Goal: Find specific page/section: Find specific page/section

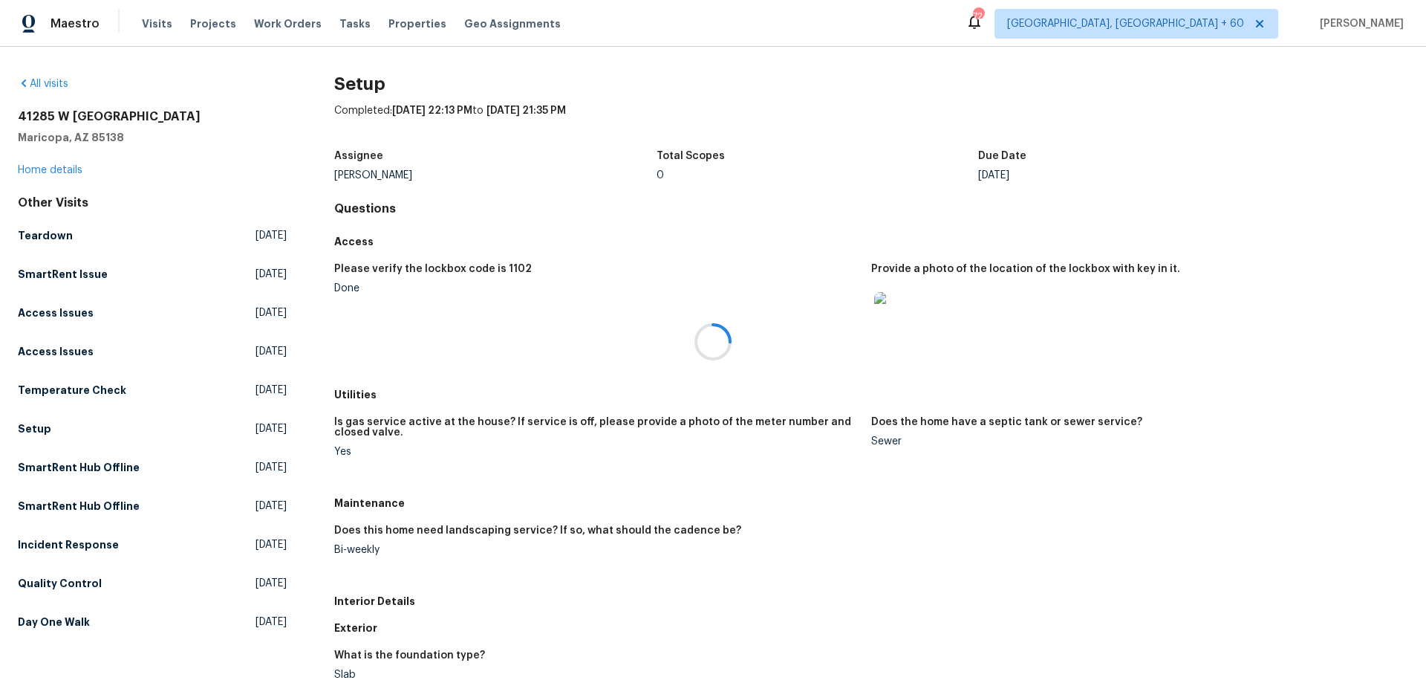
click at [156, 25] on div at bounding box center [713, 341] width 1426 height 683
click at [156, 25] on span "Visits" at bounding box center [157, 23] width 30 height 15
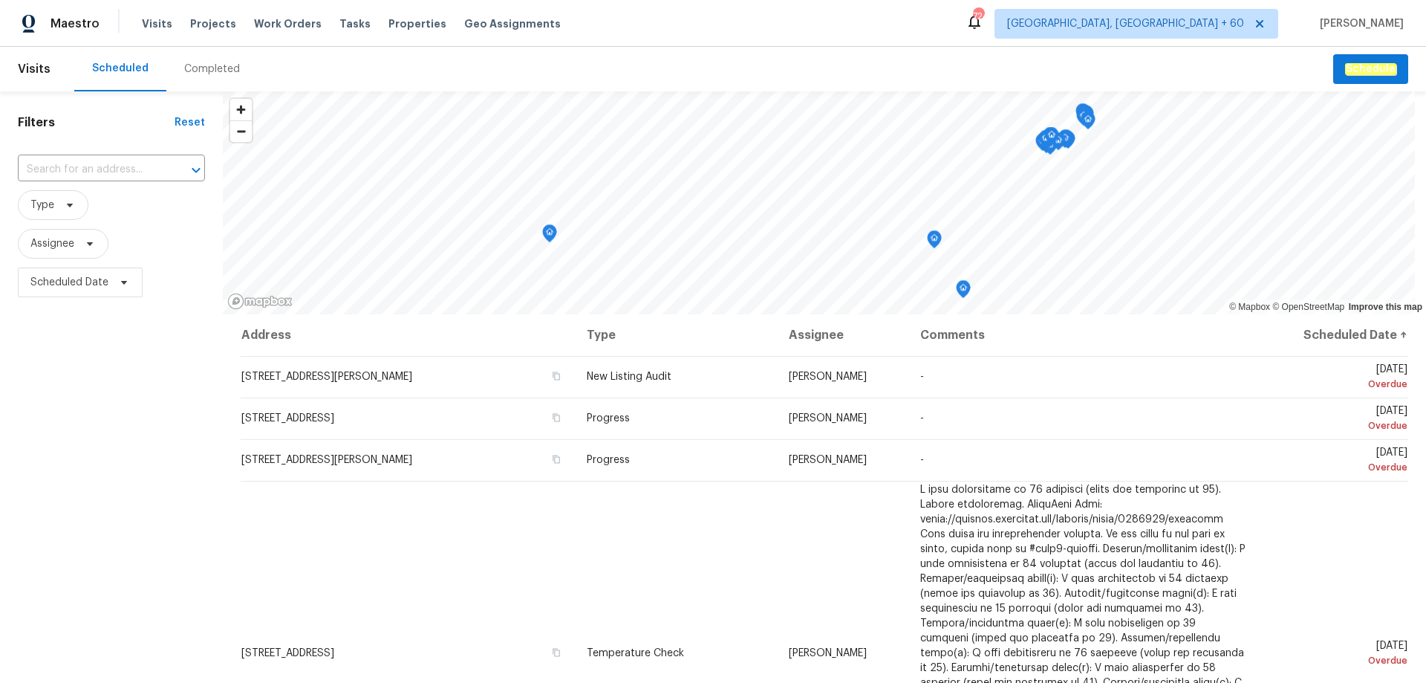
click at [209, 64] on div "Completed" at bounding box center [212, 69] width 56 height 15
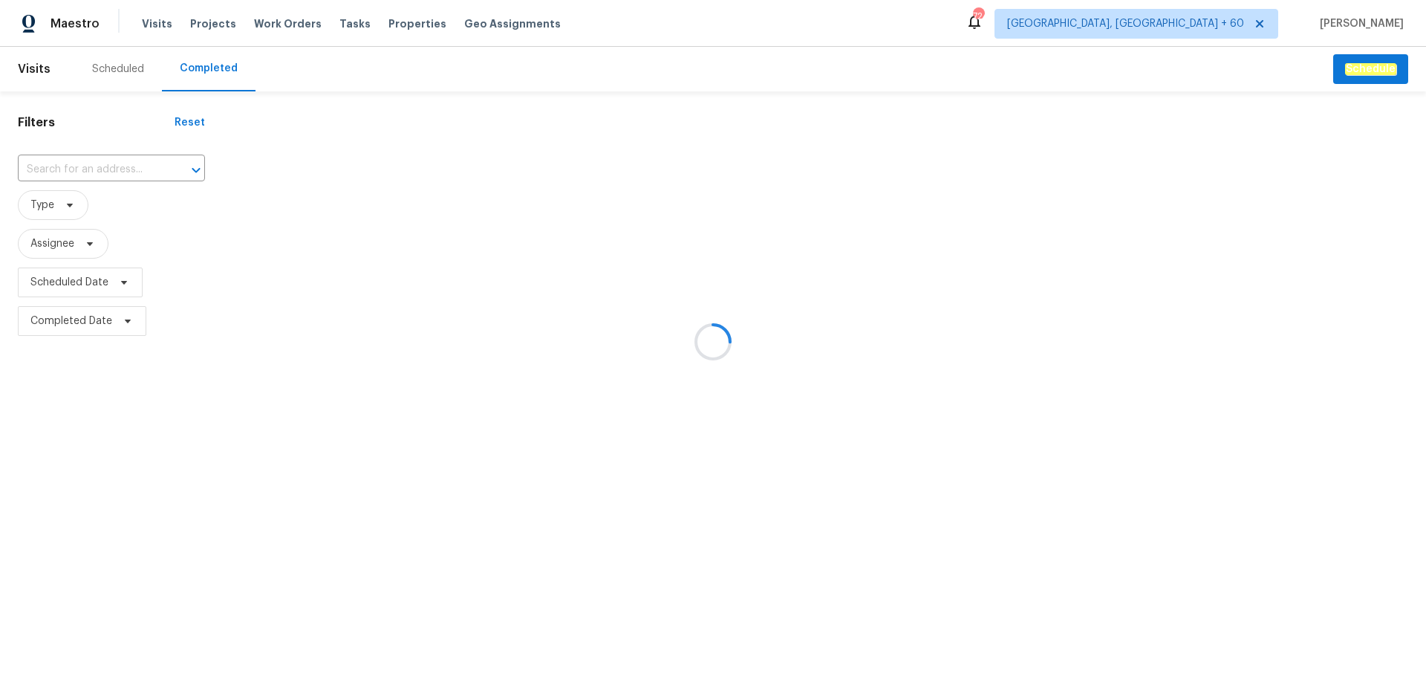
click at [108, 167] on div at bounding box center [713, 341] width 1426 height 683
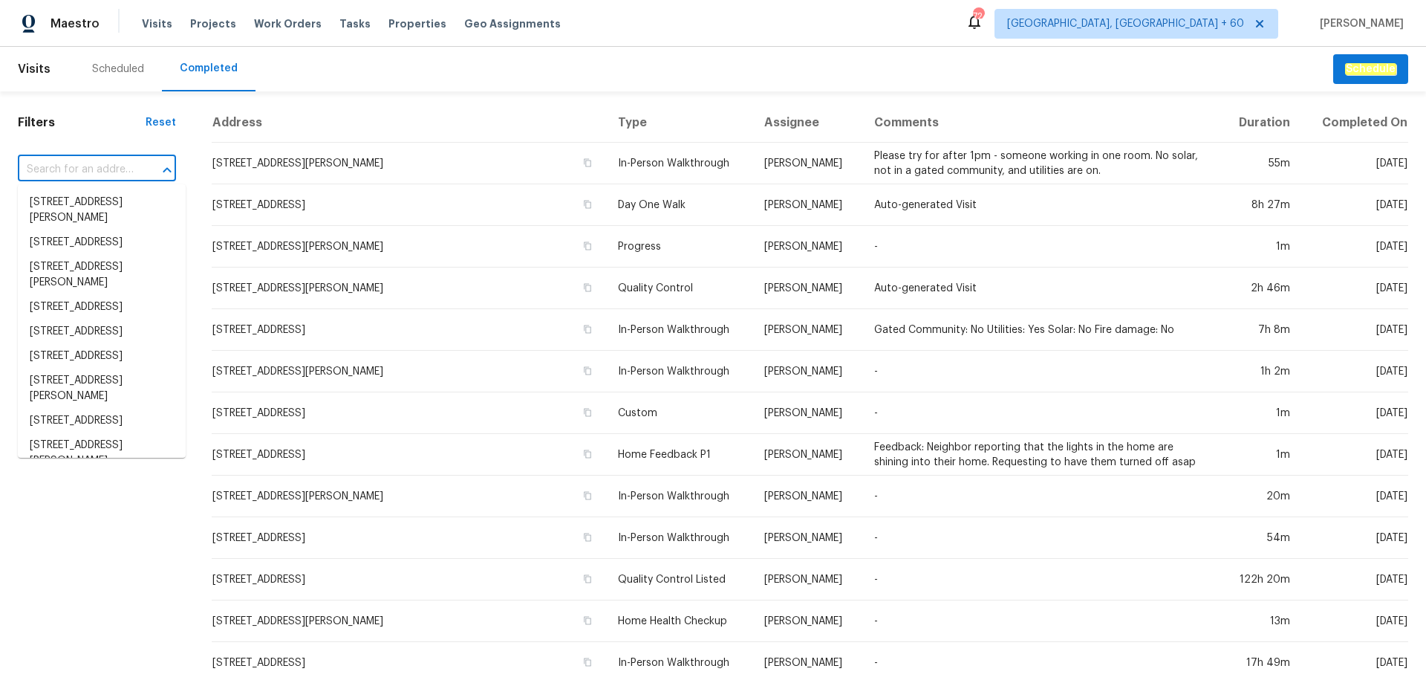
click at [108, 166] on input "text" at bounding box center [76, 169] width 117 height 23
paste input "[URL][DOMAIN_NAME]"
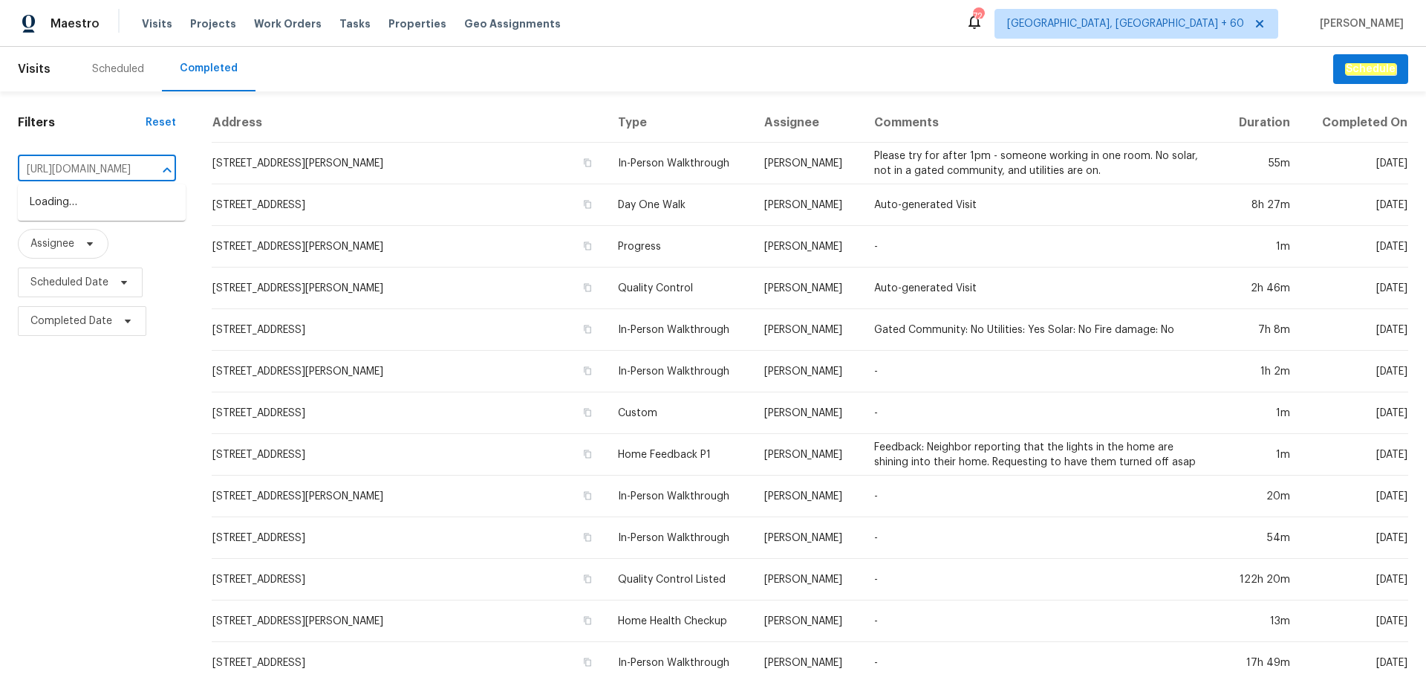
scroll to position [0, 336]
type input "[URL][DOMAIN_NAME]"
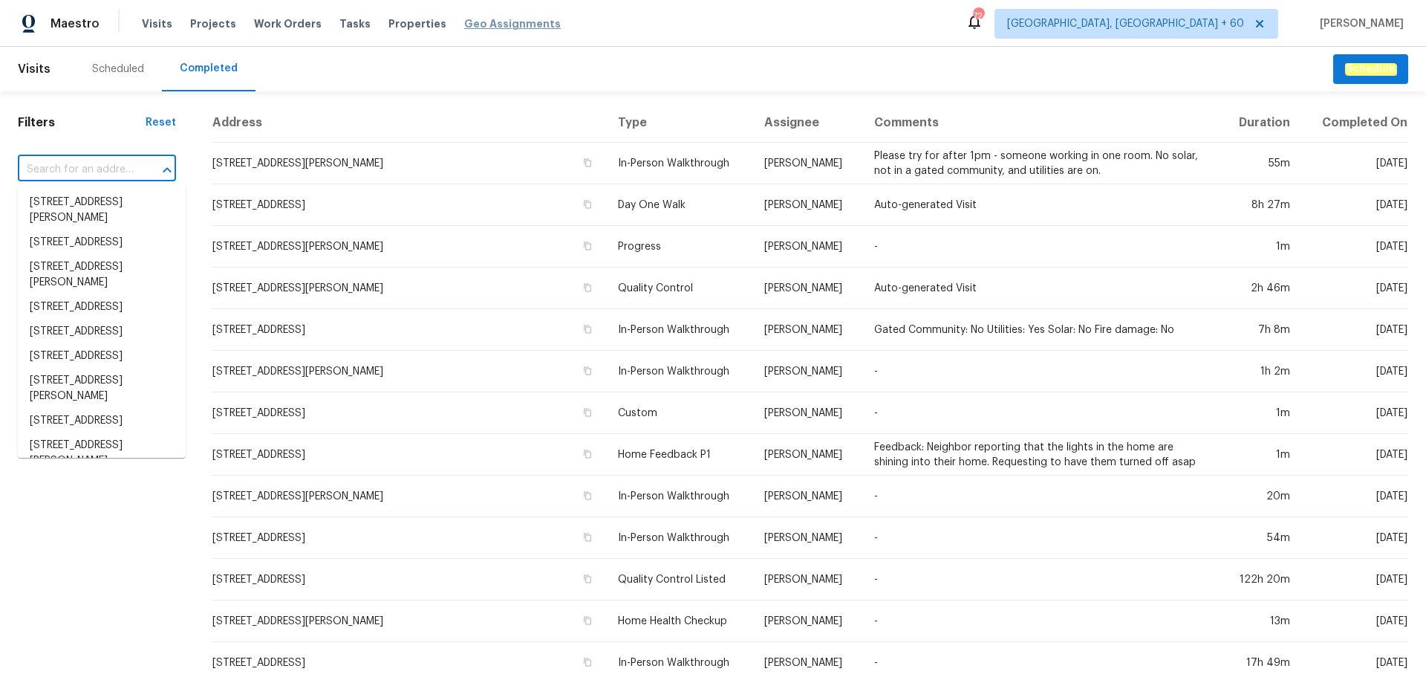
scroll to position [0, 0]
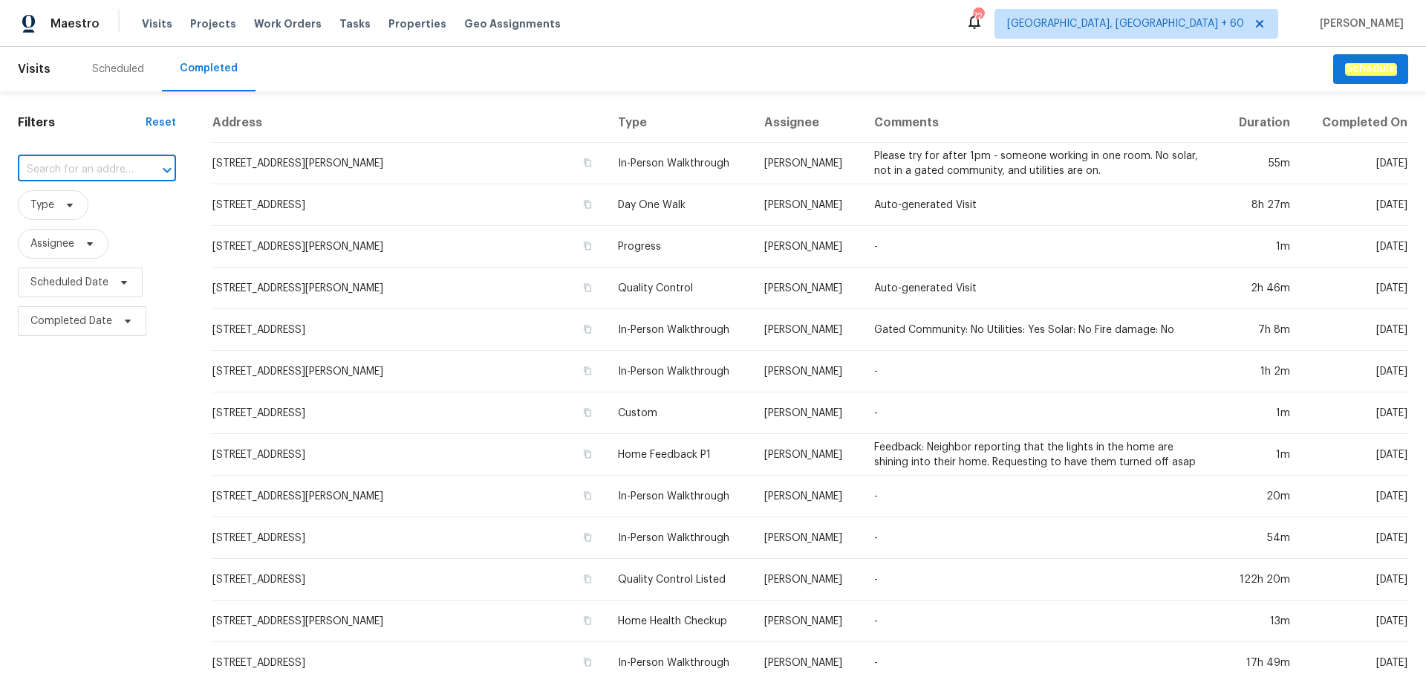
click at [90, 163] on input "text" at bounding box center [76, 169] width 117 height 23
paste input "[STREET_ADDRESS][PERSON_NAME]"
type input "[STREET_ADDRESS][PERSON_NAME]"
click at [100, 206] on li "[STREET_ADDRESS][PERSON_NAME]" at bounding box center [102, 210] width 168 height 40
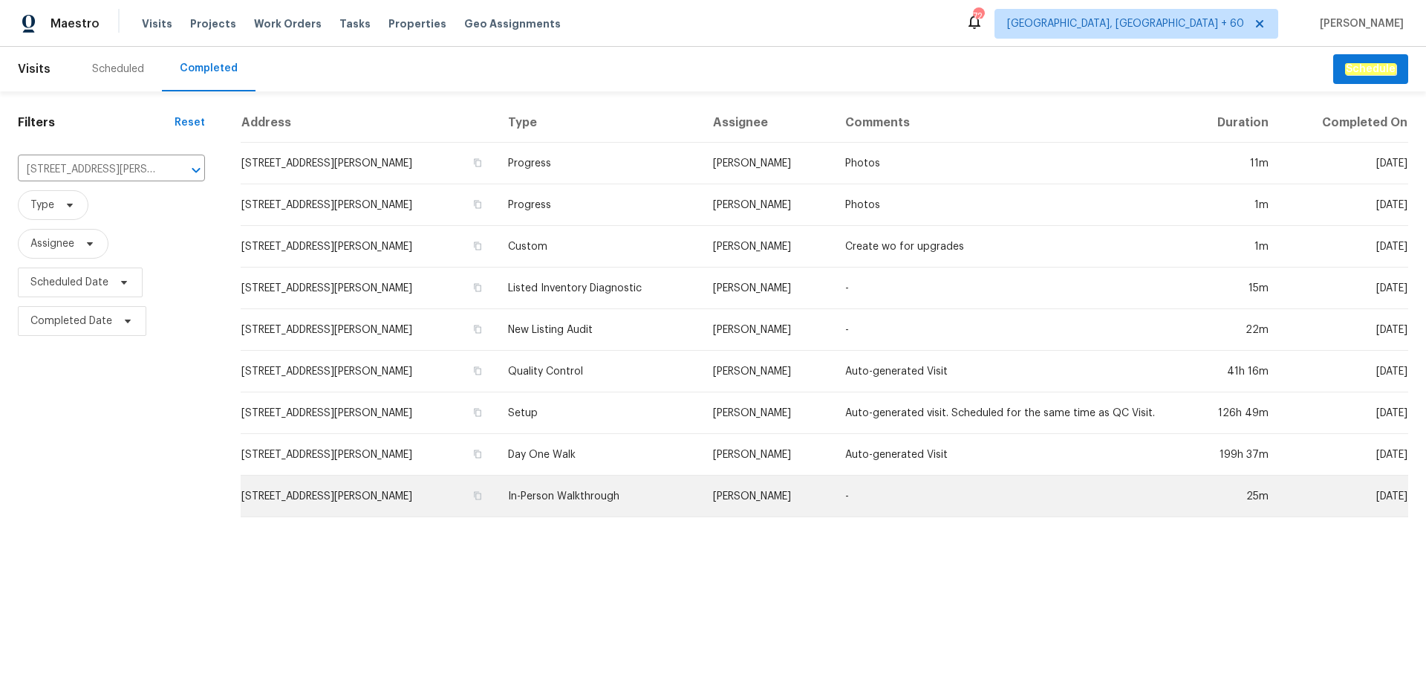
click at [576, 494] on td "In-Person Walkthrough" at bounding box center [598, 496] width 204 height 42
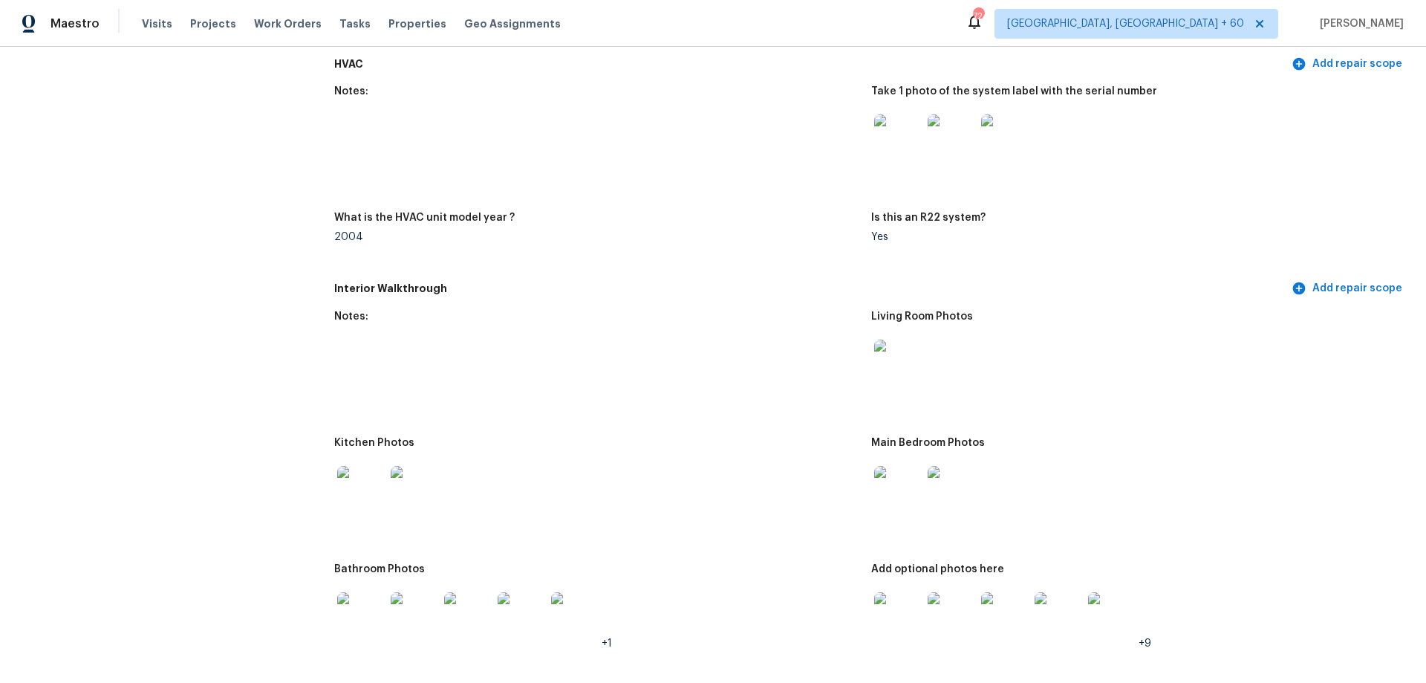
scroll to position [1337, 0]
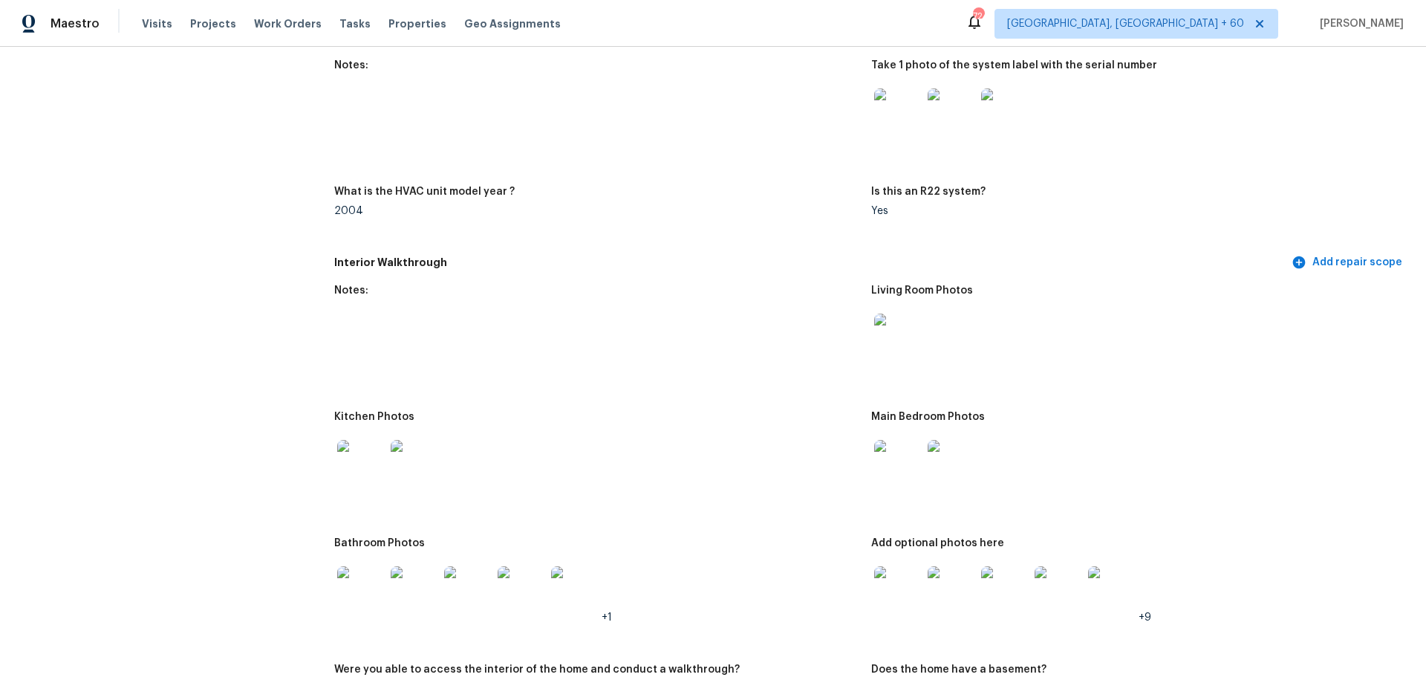
click at [906, 447] on img at bounding box center [898, 464] width 48 height 48
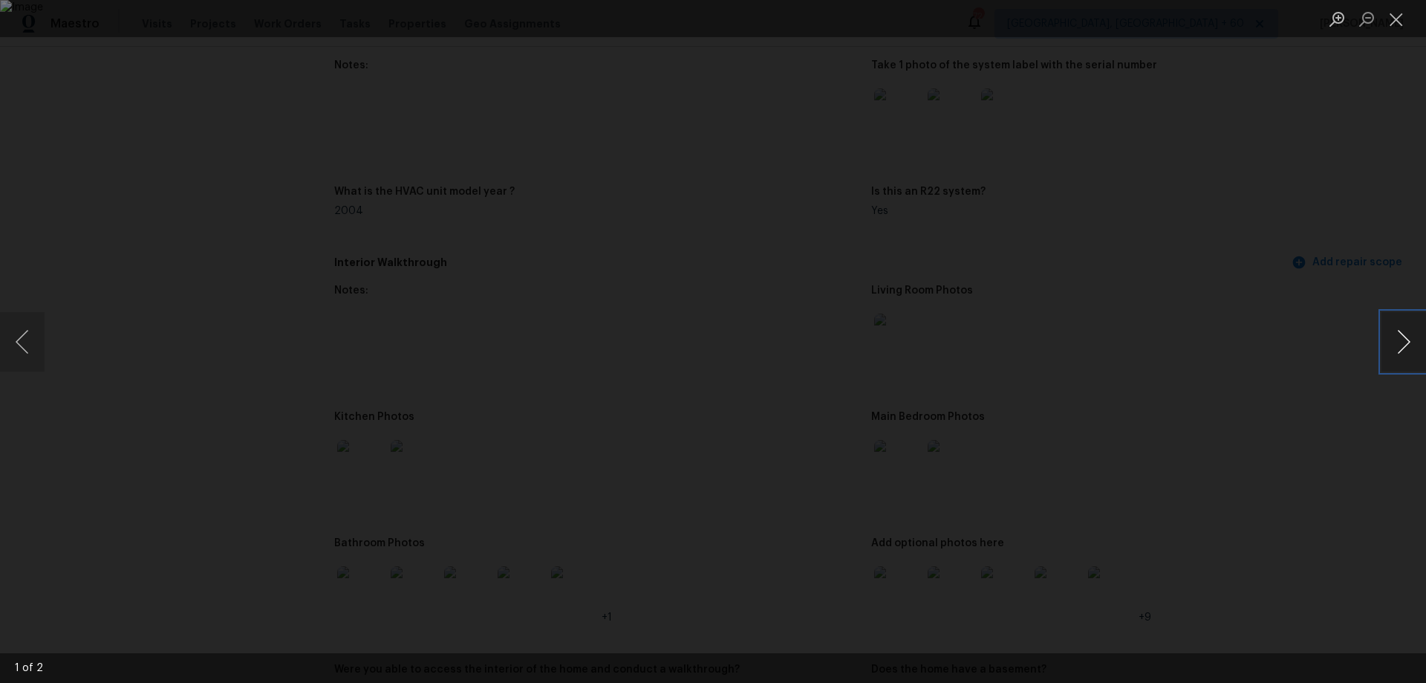
click at [1405, 334] on button "Next image" at bounding box center [1404, 341] width 45 height 59
click at [1404, 334] on button "Next image" at bounding box center [1404, 341] width 45 height 59
click at [1399, 23] on button "Close lightbox" at bounding box center [1397, 19] width 30 height 26
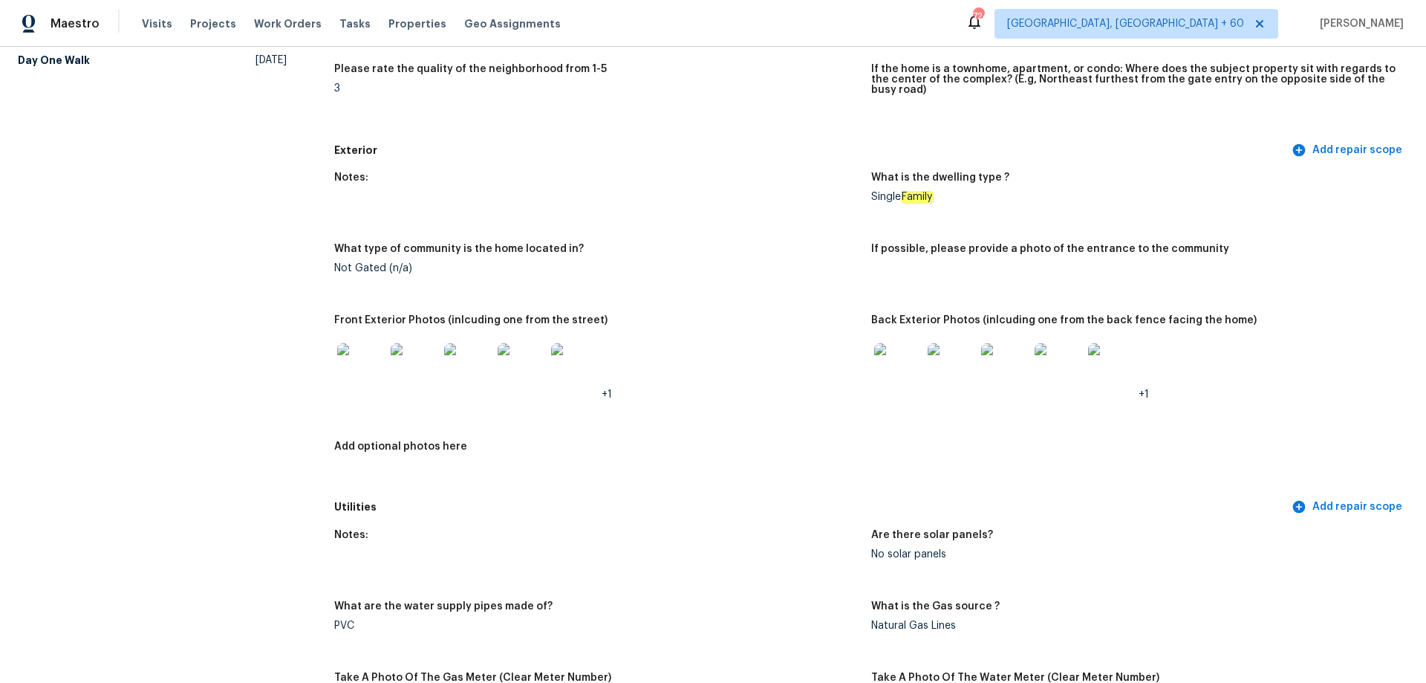
scroll to position [371, 0]
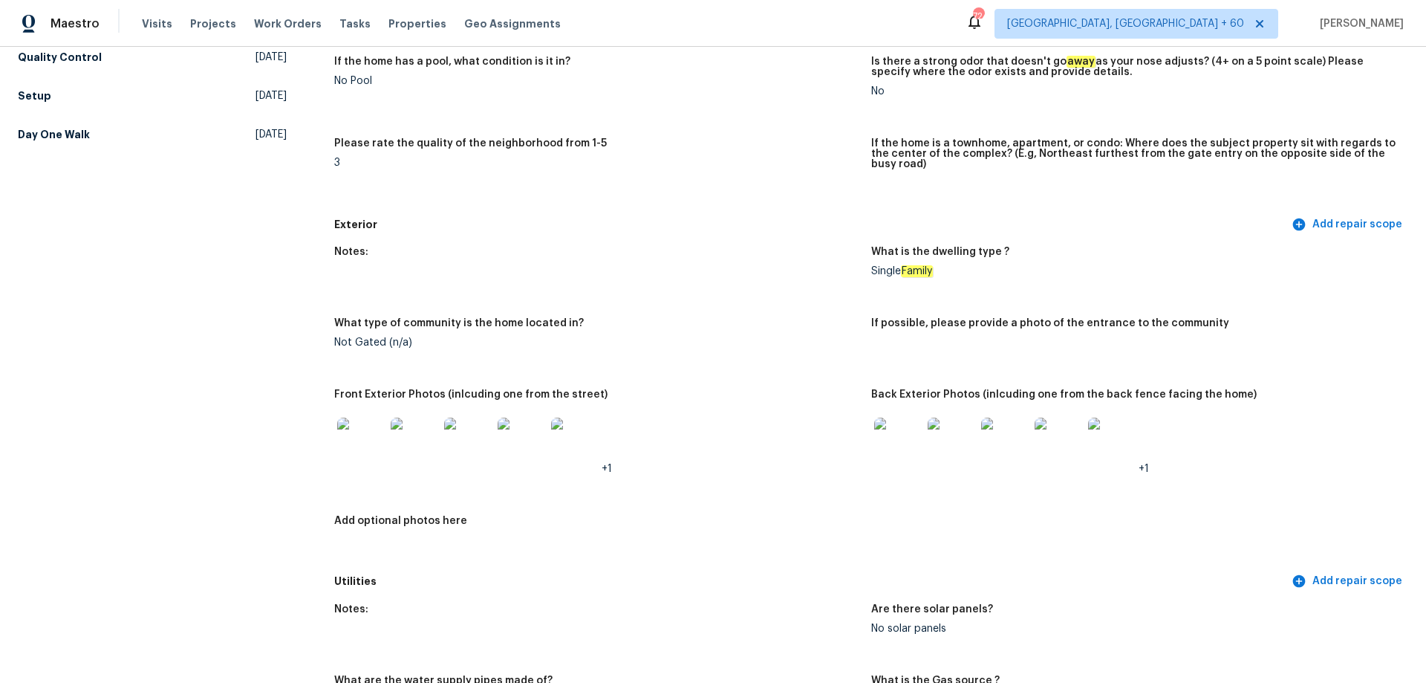
click at [365, 437] on img at bounding box center [361, 441] width 48 height 48
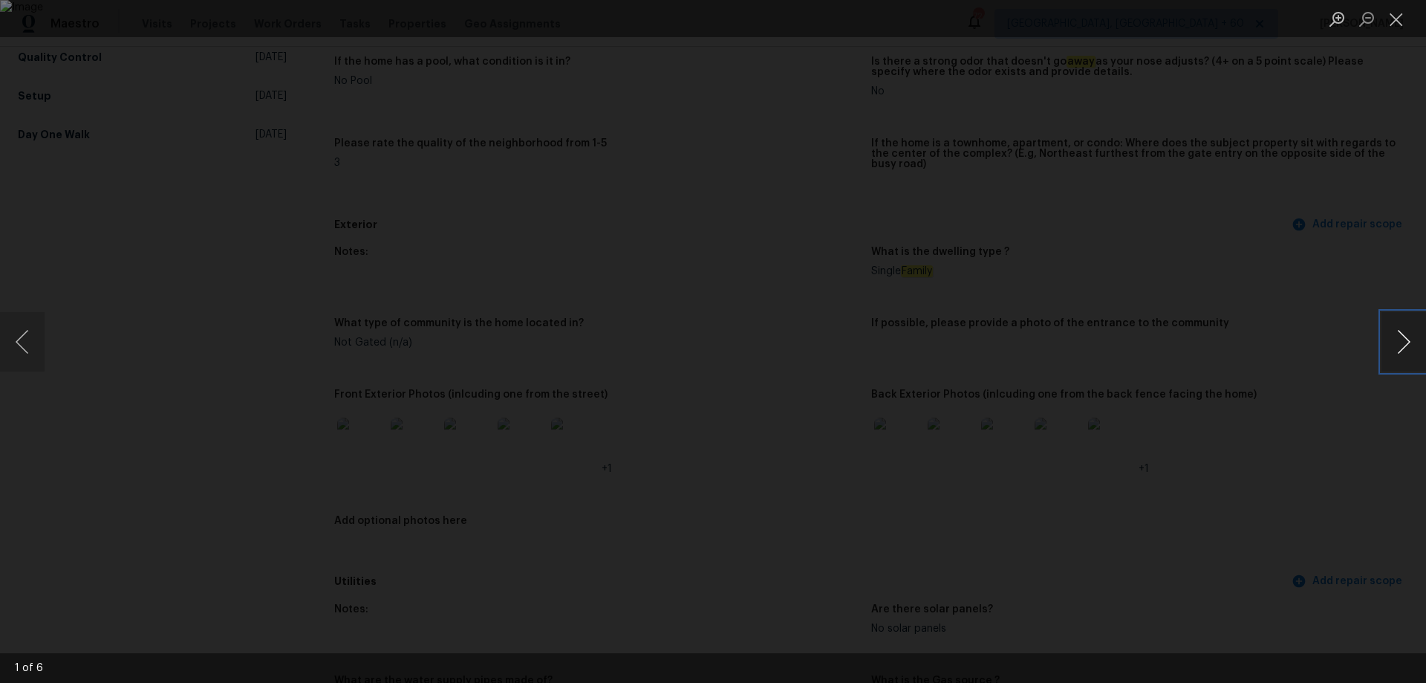
click at [1392, 348] on button "Next image" at bounding box center [1404, 341] width 45 height 59
click at [1240, 180] on div "Lightbox" at bounding box center [713, 341] width 1426 height 683
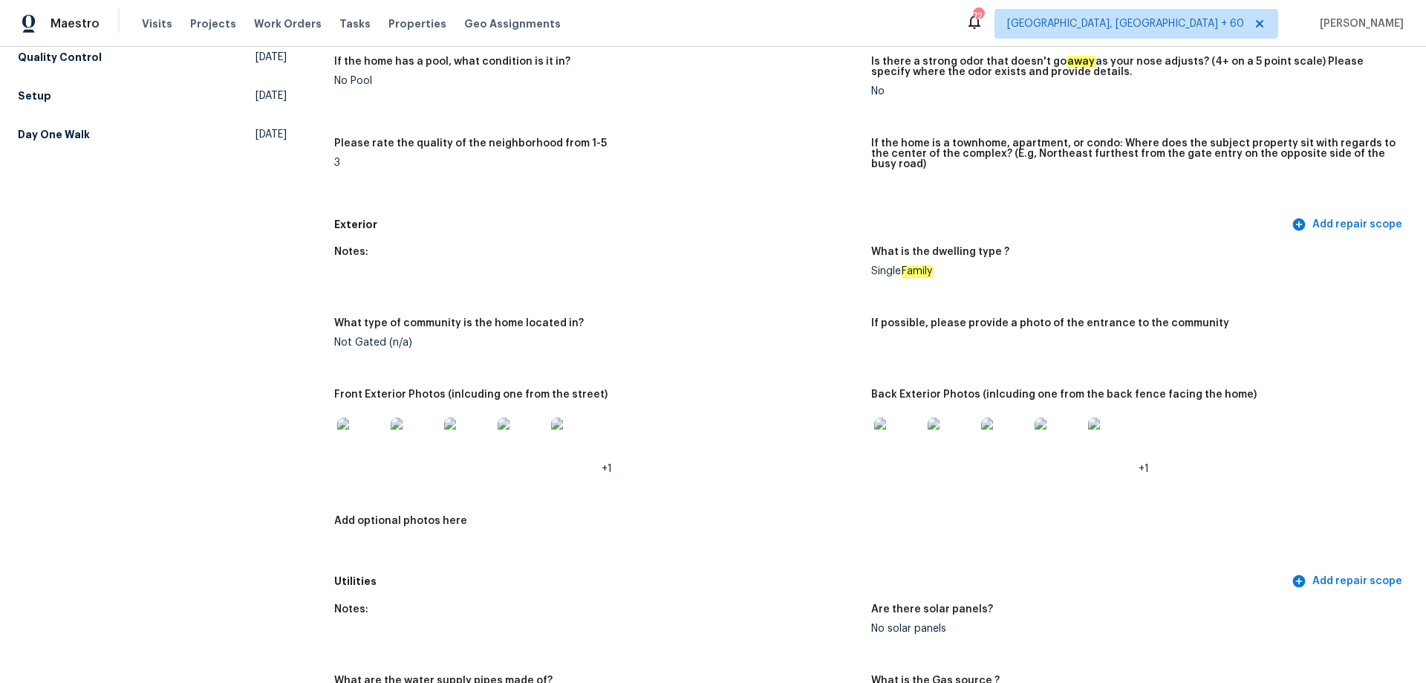
click at [911, 443] on img at bounding box center [898, 441] width 48 height 48
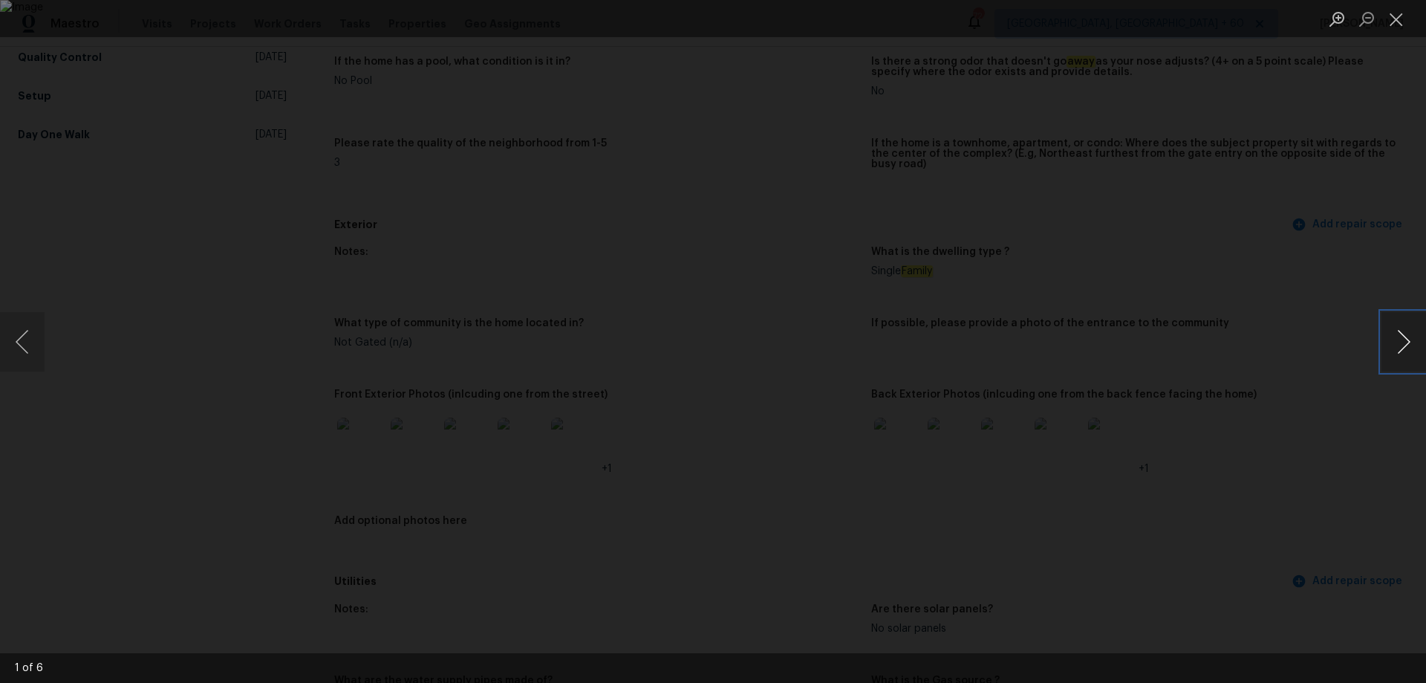
click at [1405, 348] on button "Next image" at bounding box center [1404, 341] width 45 height 59
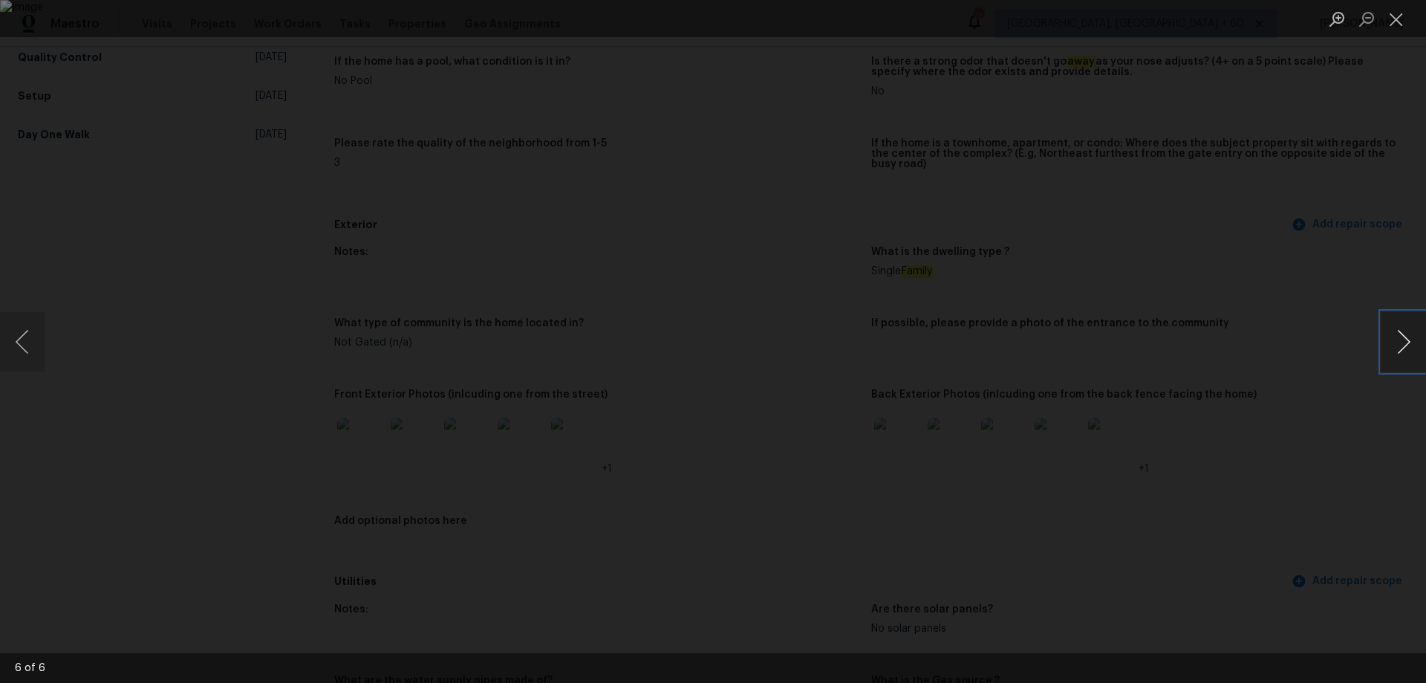
click at [1405, 348] on button "Next image" at bounding box center [1404, 341] width 45 height 59
click at [1397, 12] on button "Close lightbox" at bounding box center [1397, 19] width 30 height 26
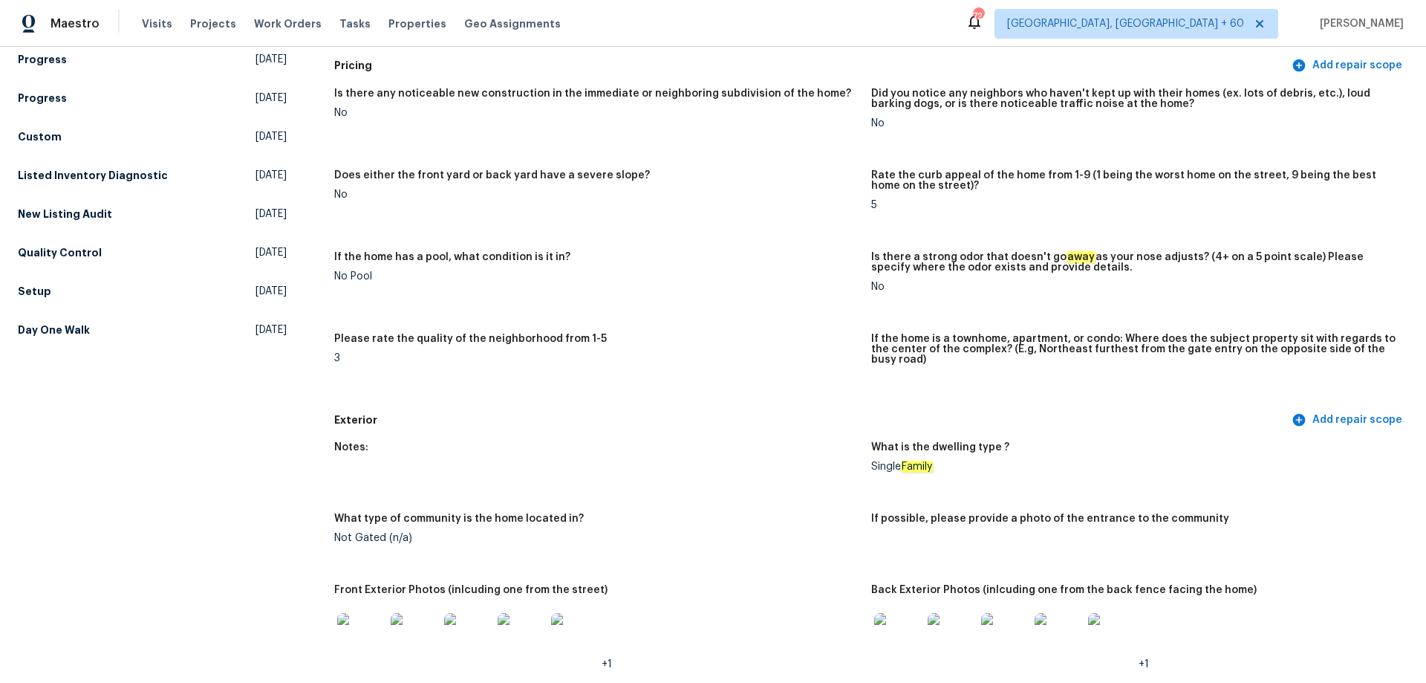
scroll to position [0, 0]
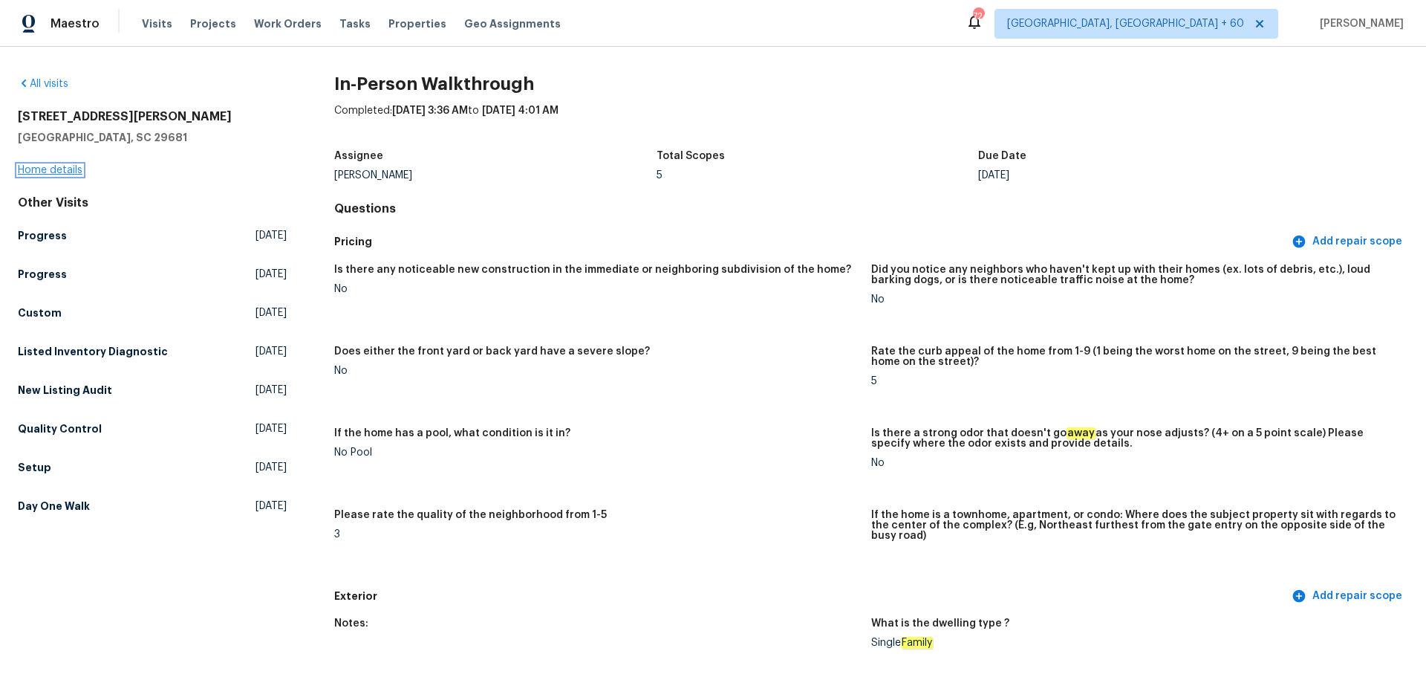
click at [62, 172] on link "Home details" at bounding box center [50, 170] width 65 height 10
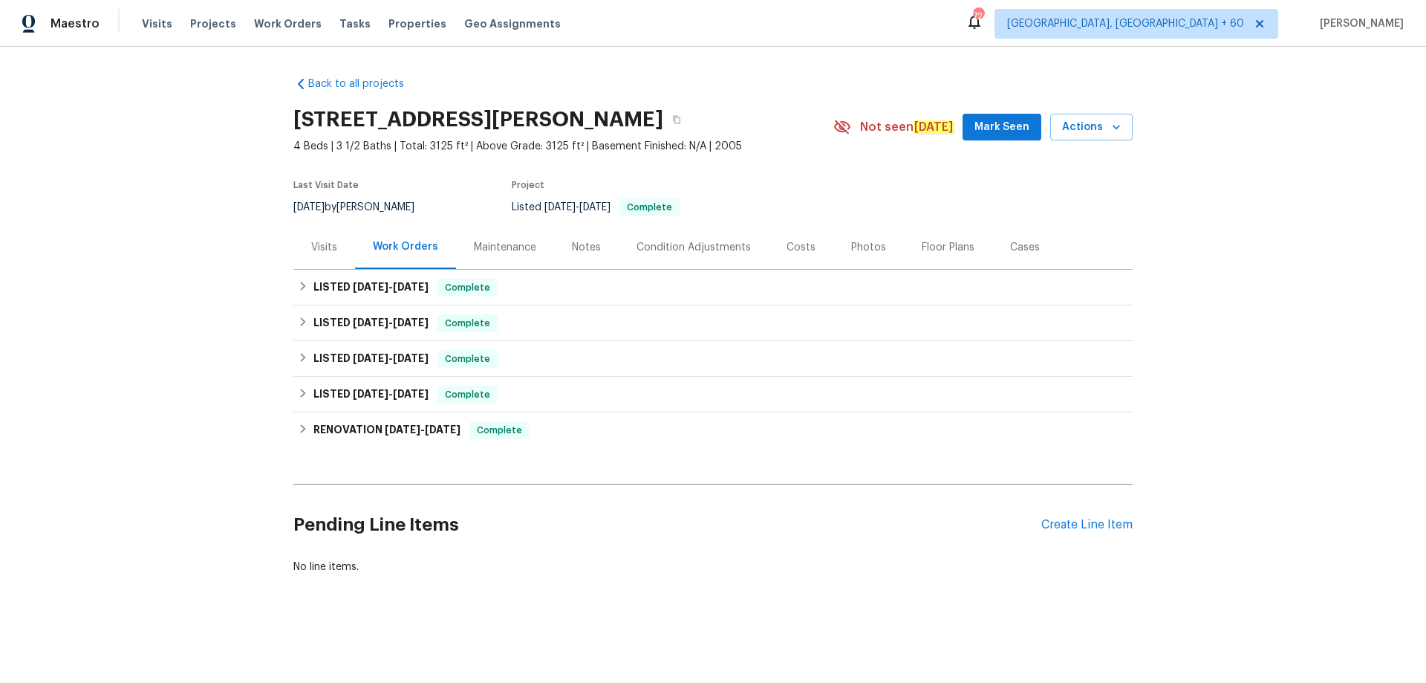
click at [851, 246] on div "Photos" at bounding box center [868, 247] width 35 height 15
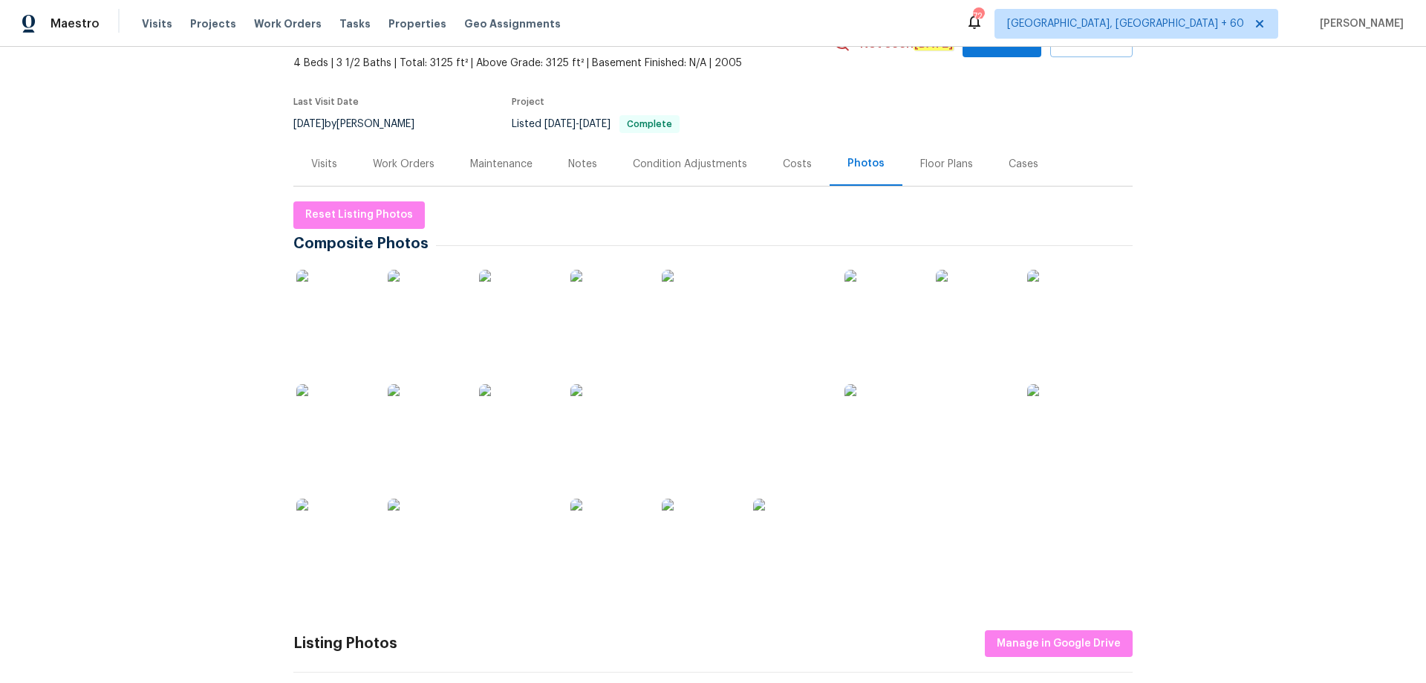
scroll to position [223, 0]
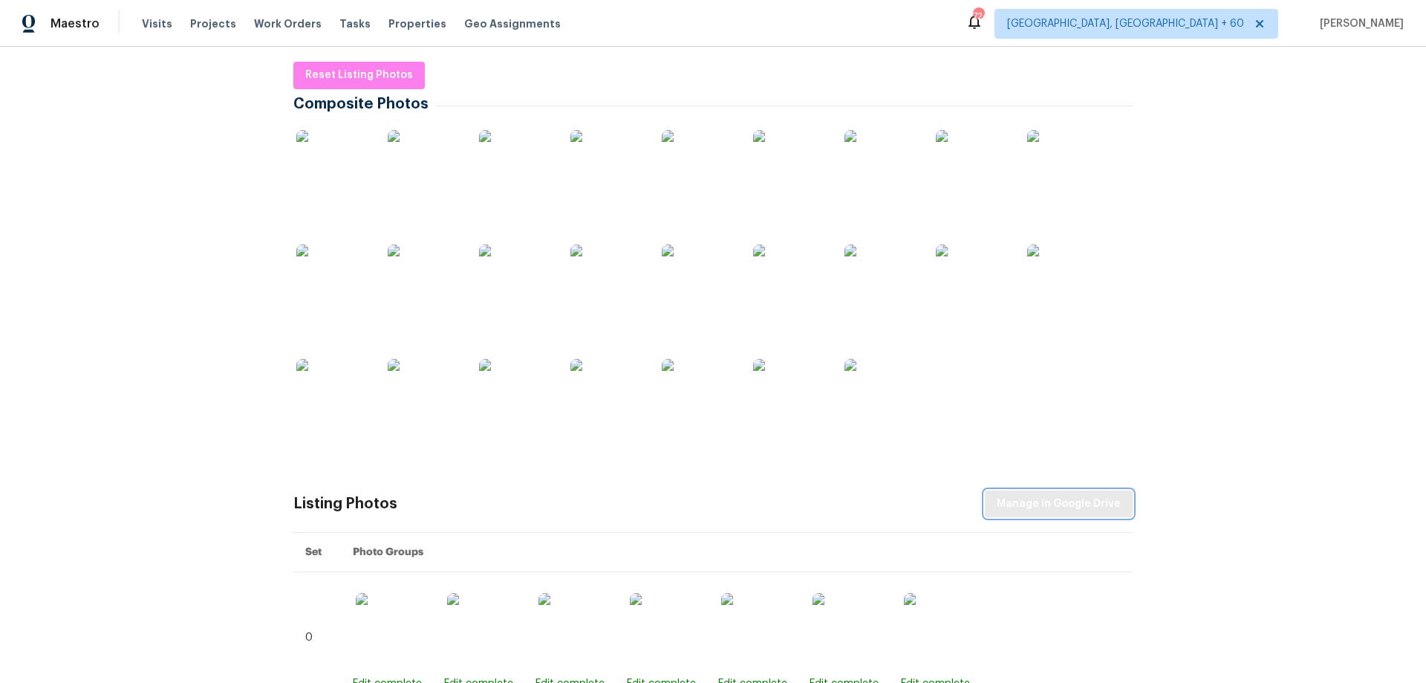
click at [1050, 508] on span "Manage in Google Drive" at bounding box center [1059, 504] width 124 height 19
